Goal: Transaction & Acquisition: Purchase product/service

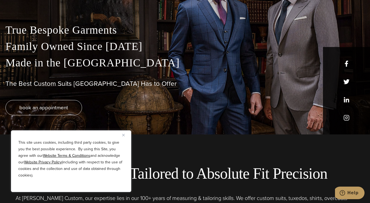
scroll to position [109, 0]
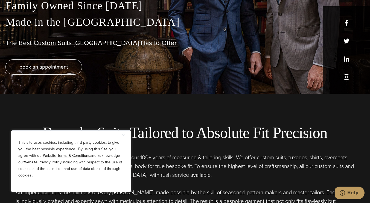
click at [124, 134] on img "Close" at bounding box center [123, 135] width 2 height 2
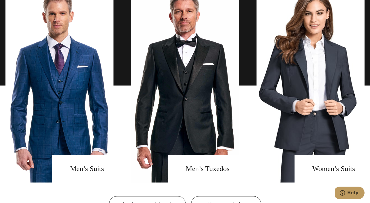
scroll to position [410, 0]
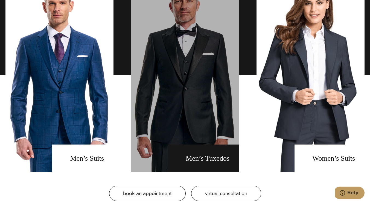
click at [212, 161] on link "men's tuxedos" at bounding box center [185, 75] width 108 height 194
